Goal: Transaction & Acquisition: Purchase product/service

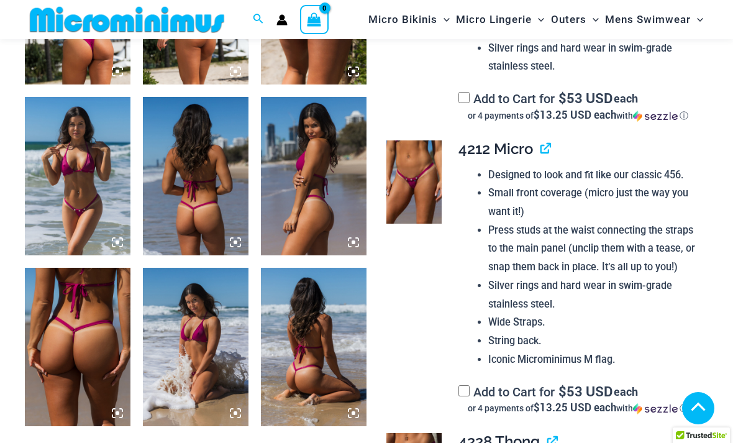
scroll to position [674, 0]
click at [418, 176] on img at bounding box center [413, 182] width 55 height 83
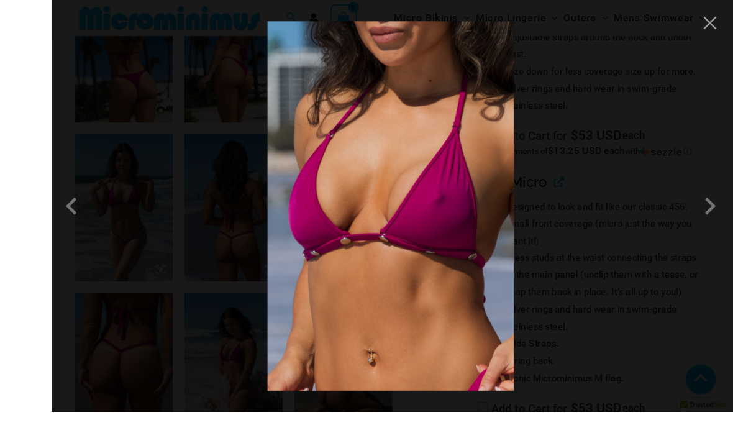
scroll to position [651, 0]
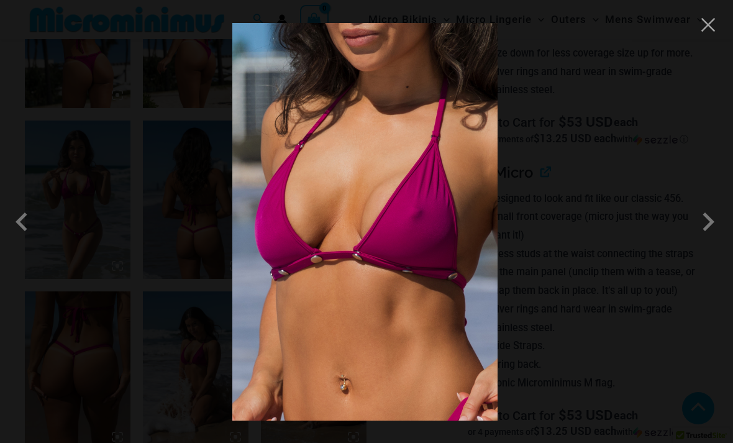
click at [695, 240] on span at bounding box center [708, 221] width 37 height 37
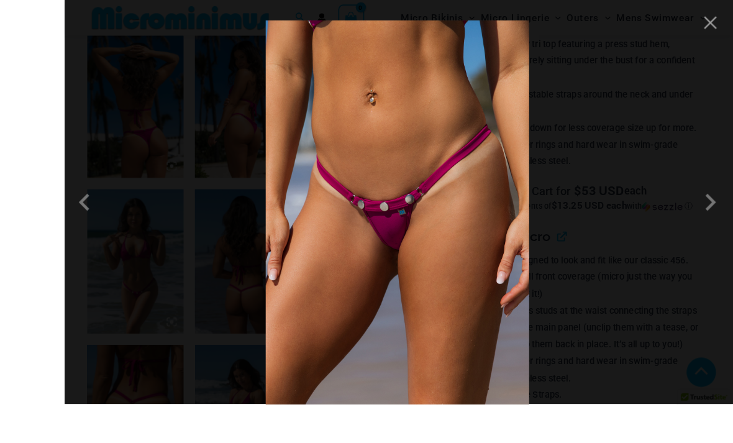
scroll to position [634, 0]
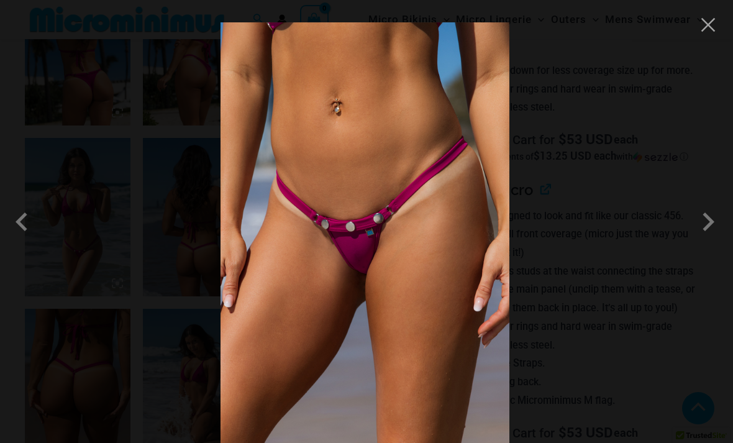
click at [711, 29] on button "Close" at bounding box center [708, 25] width 19 height 19
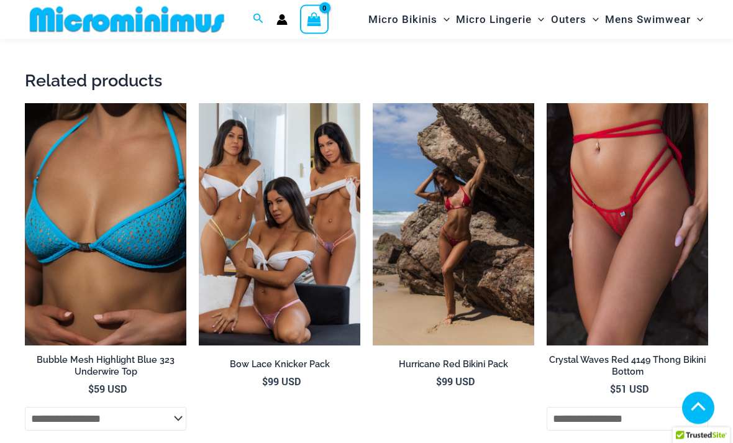
scroll to position [2412, 0]
click at [199, 103] on img at bounding box center [199, 103] width 0 height 0
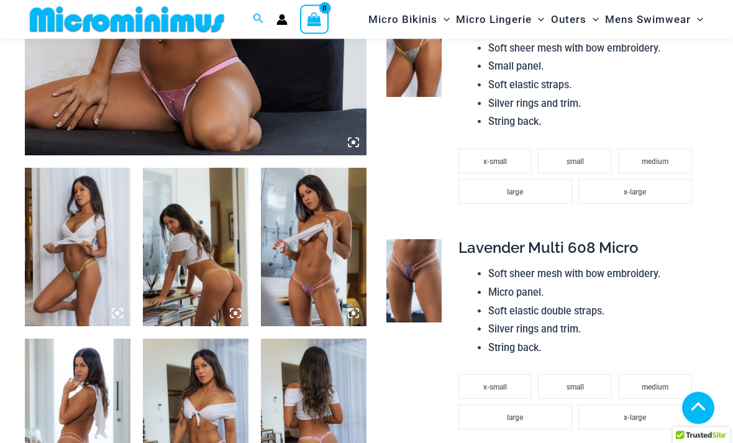
scroll to position [435, 0]
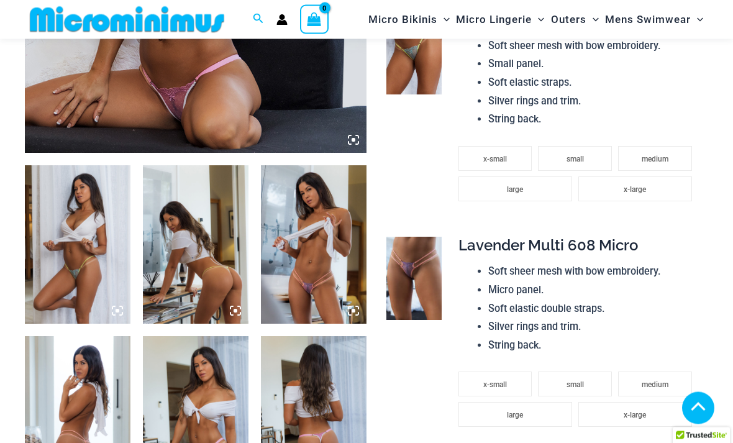
click at [421, 270] on img at bounding box center [413, 278] width 55 height 83
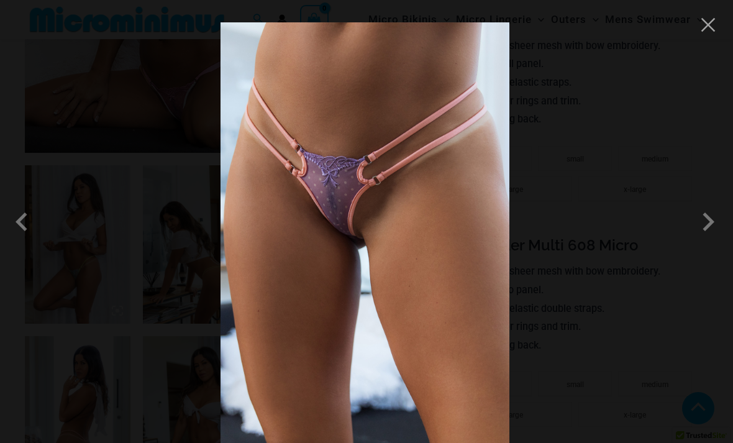
click at [709, 235] on span at bounding box center [708, 221] width 37 height 37
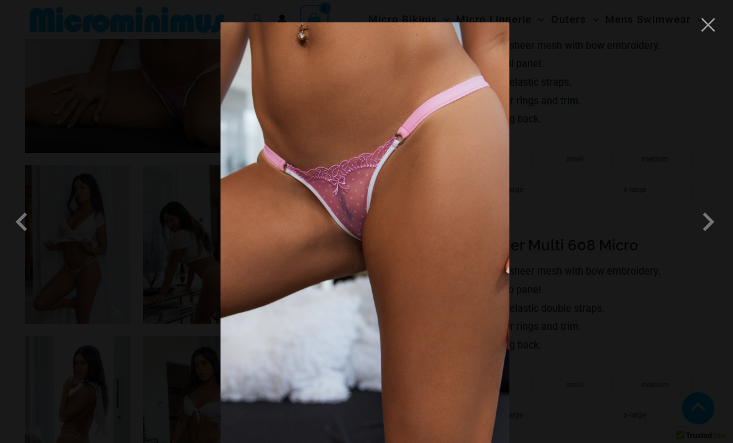
click at [708, 240] on span at bounding box center [708, 221] width 37 height 37
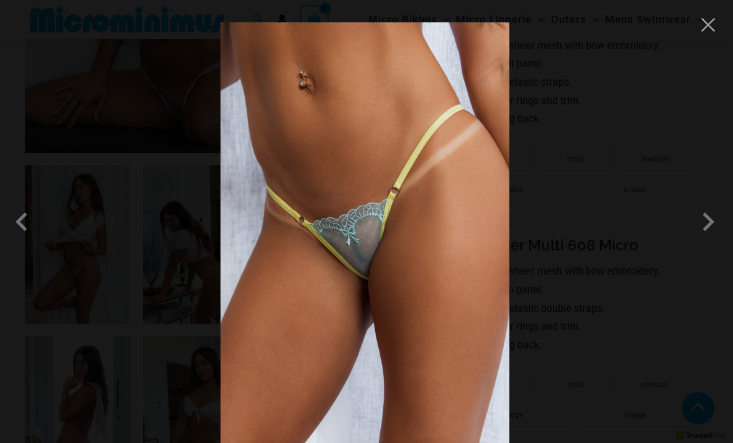
click at [706, 240] on span at bounding box center [708, 221] width 37 height 37
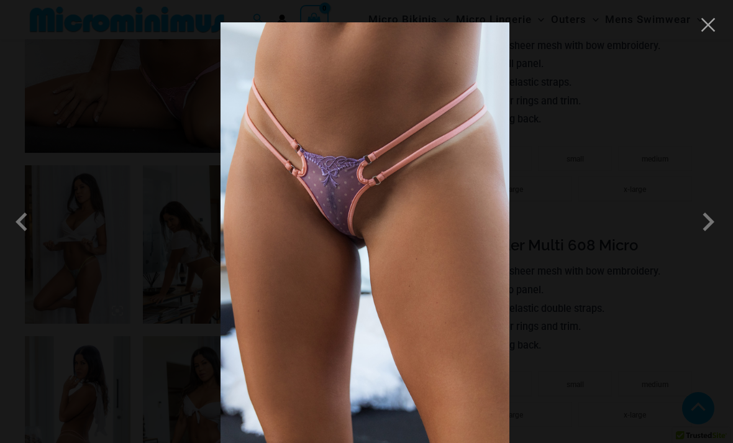
click at [714, 19] on button "Close" at bounding box center [708, 25] width 19 height 19
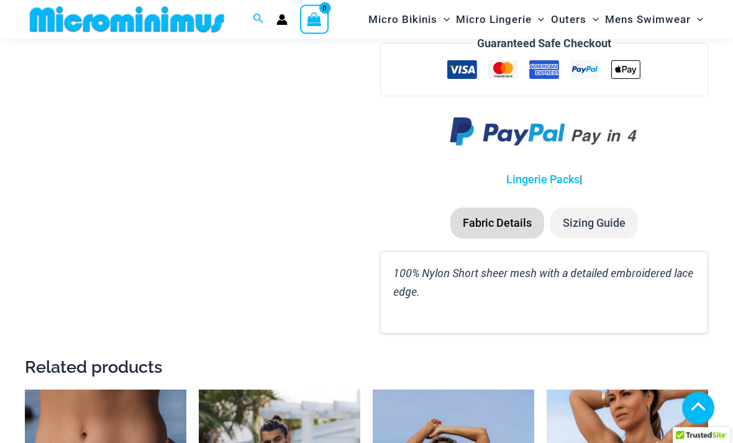
scroll to position [1390, 0]
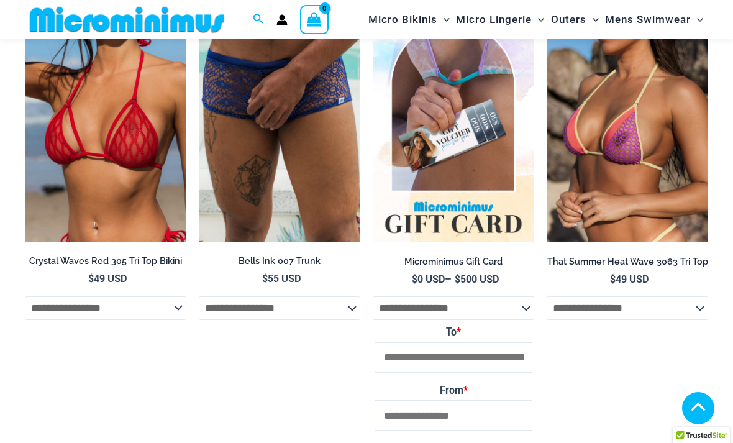
scroll to position [2149, 0]
